Goal: Information Seeking & Learning: Learn about a topic

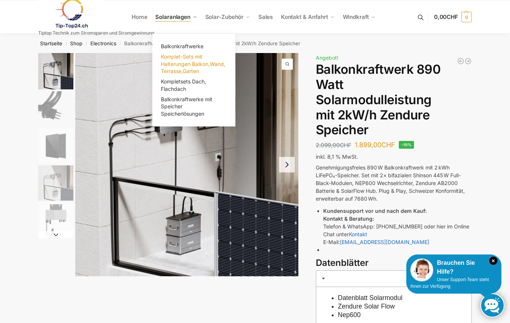
click at [184, 69] on span "Komplet-Sets mit Halterungen Balkon,Wand, Terrasse,Garten" at bounding box center [193, 63] width 65 height 21
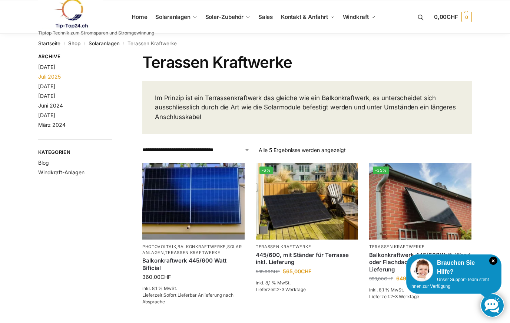
click at [54, 79] on link "Juli 2025" at bounding box center [49, 76] width 23 height 6
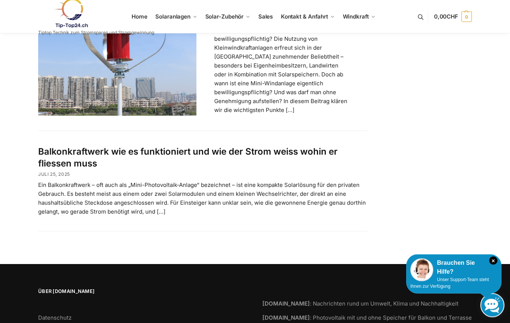
scroll to position [126, 0]
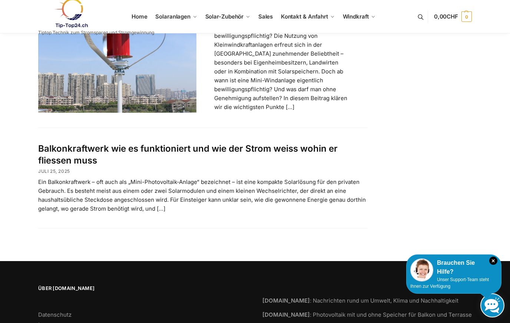
click at [26, 208] on div "Juli 2025 Mini-Windkraftanlagen in der Schweiz: Was ist erlaubt – was ist bewil…" at bounding box center [255, 85] width 465 height 316
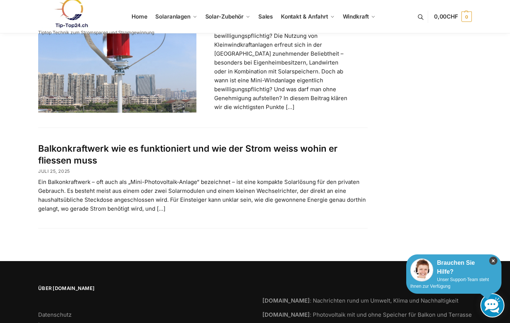
click at [493, 258] on icon "×" at bounding box center [493, 261] width 8 height 8
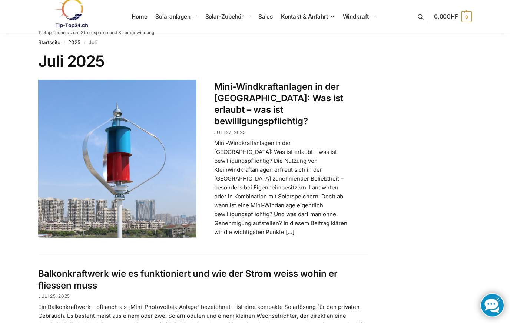
scroll to position [0, 0]
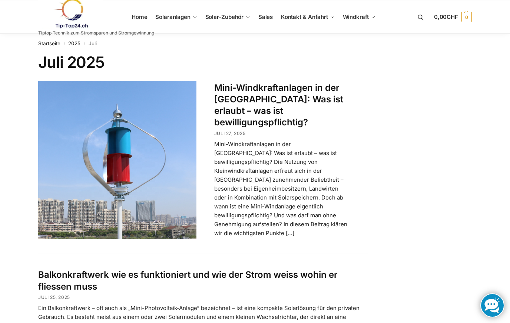
click at [135, 22] on link at bounding box center [96, 14] width 116 height 30
